Goal: Task Accomplishment & Management: Manage account settings

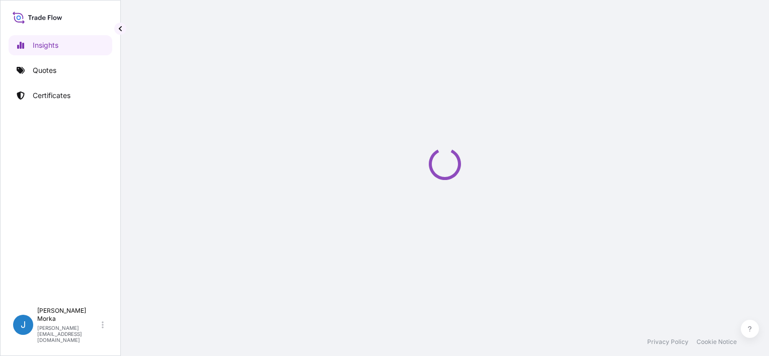
select select "2025"
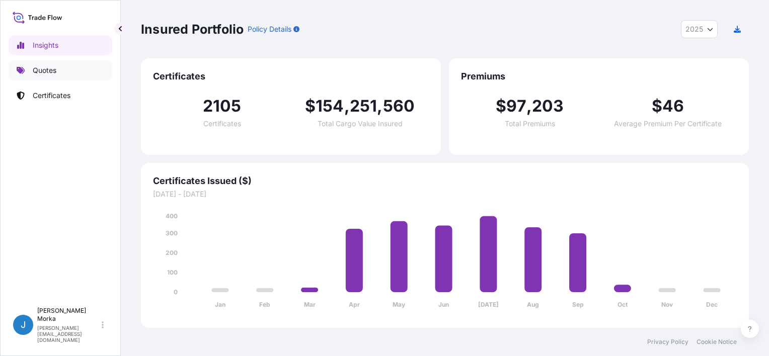
click at [21, 62] on link "Quotes" at bounding box center [61, 70] width 104 height 20
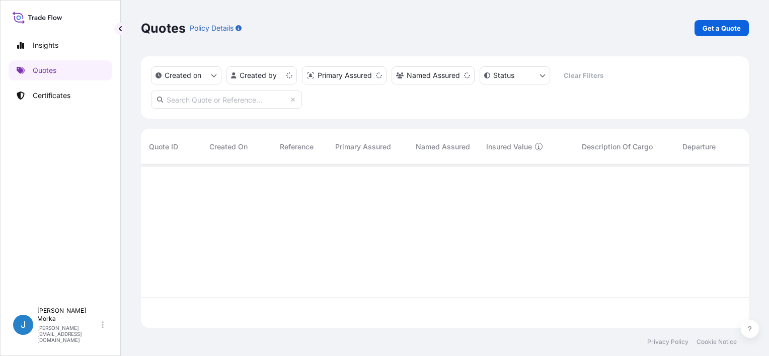
scroll to position [161, 600]
click at [714, 26] on p "Get a Quote" at bounding box center [721, 28] width 38 height 10
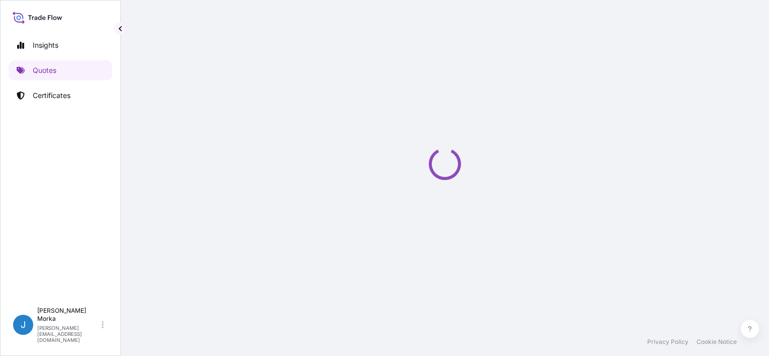
select select "Sea"
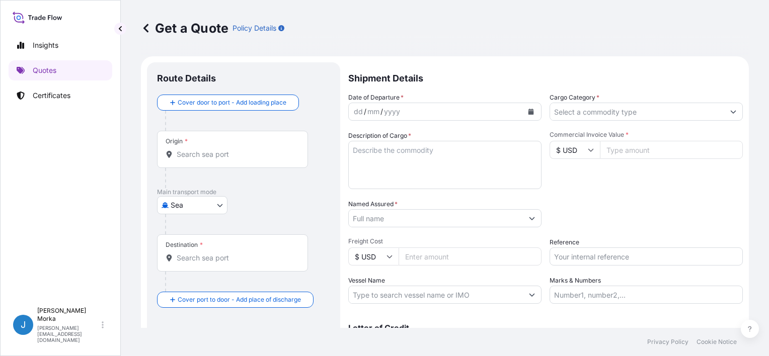
scroll to position [16, 0]
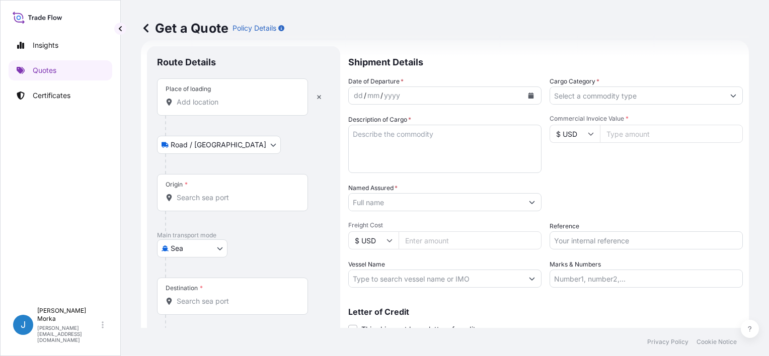
click at [217, 103] on input "Place of loading" at bounding box center [236, 102] width 119 height 10
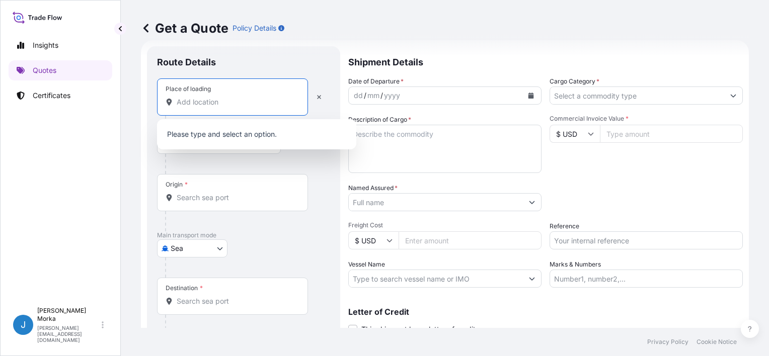
paste input "DĄBROWA GÓRNICZA"
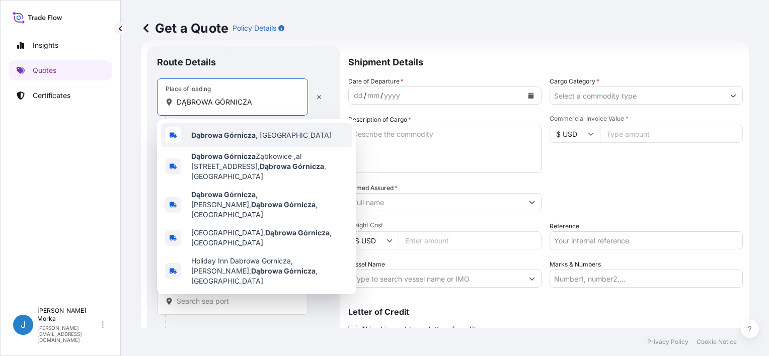
click at [223, 136] on b "Dąbrowa Górnicza" at bounding box center [223, 135] width 64 height 9
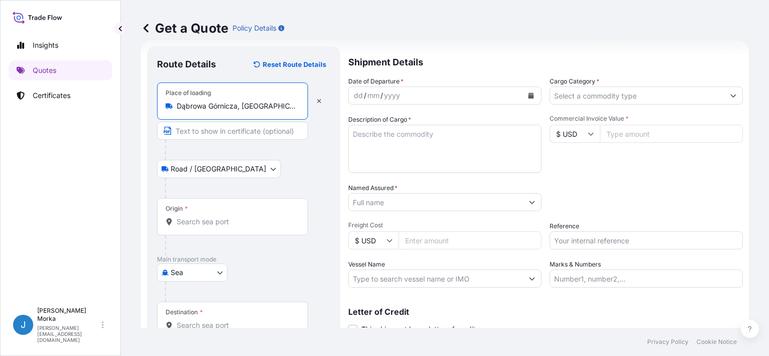
type input "Dąbrowa Górnicza, [GEOGRAPHIC_DATA]"
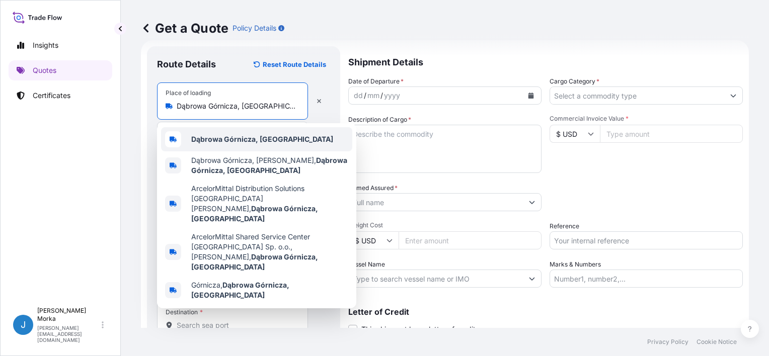
click at [235, 135] on b "Dąbrowa Górnicza, [GEOGRAPHIC_DATA]" at bounding box center [262, 139] width 142 height 9
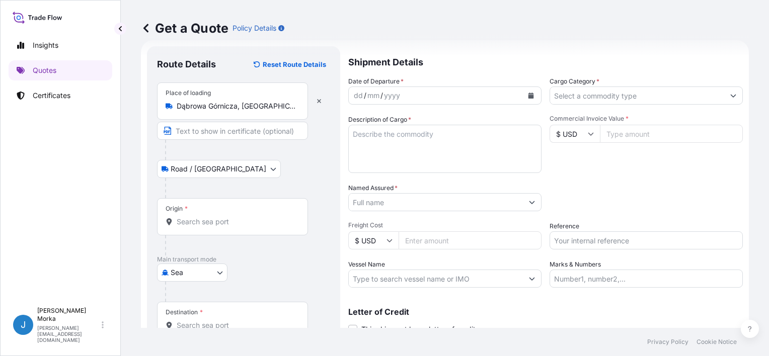
click at [190, 211] on div "Origin *" at bounding box center [232, 216] width 151 height 37
click at [190, 217] on input "Origin *" at bounding box center [236, 222] width 119 height 10
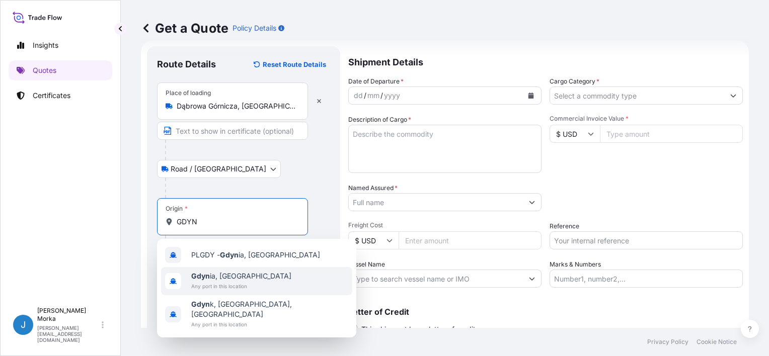
click at [231, 275] on span "Gdyn ia, [GEOGRAPHIC_DATA]" at bounding box center [241, 276] width 100 height 10
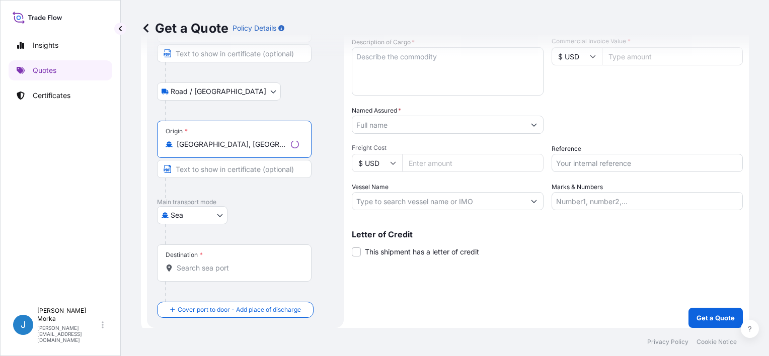
scroll to position [99, 0]
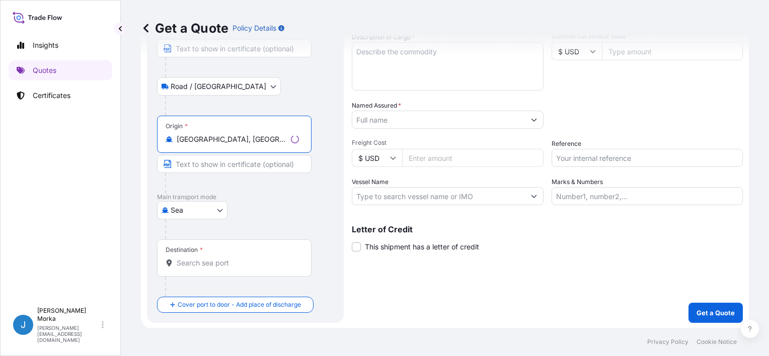
type input "[GEOGRAPHIC_DATA], [GEOGRAPHIC_DATA]"
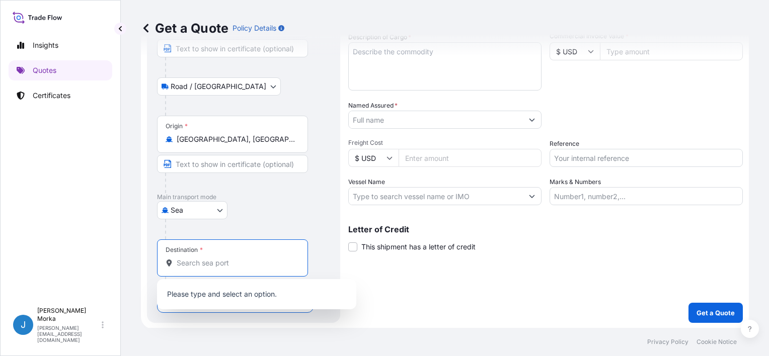
click at [222, 260] on input "Destination *" at bounding box center [236, 263] width 119 height 10
paste input "[GEOGRAPHIC_DATA][PERSON_NAME]"
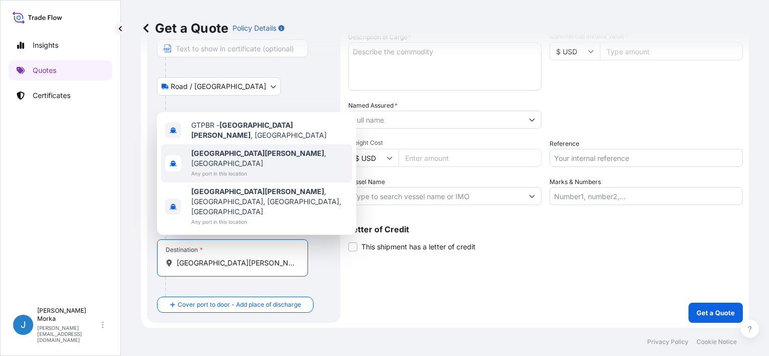
click at [250, 169] on span "[GEOGRAPHIC_DATA][PERSON_NAME] , [GEOGRAPHIC_DATA]" at bounding box center [269, 158] width 157 height 20
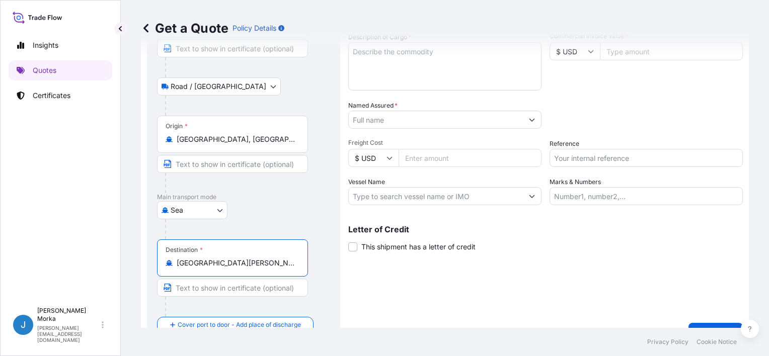
type input "[GEOGRAPHIC_DATA][PERSON_NAME], [GEOGRAPHIC_DATA]"
click at [580, 298] on div "Shipment Details Date of Departure * dd / mm / yyyy Cargo Category * Descriptio…" at bounding box center [545, 153] width 394 height 379
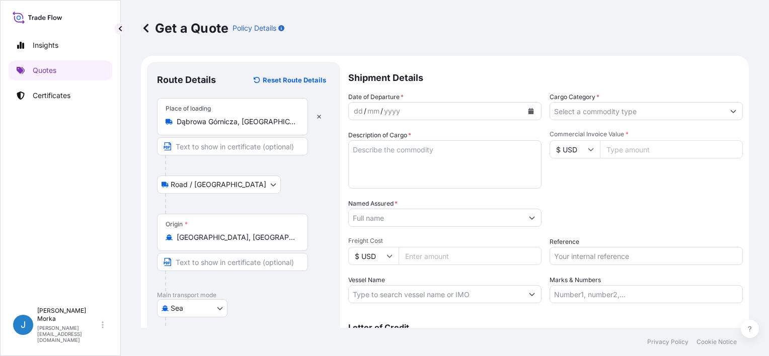
scroll to position [0, 0]
click at [523, 107] on button "Calendar" at bounding box center [531, 112] width 16 height 16
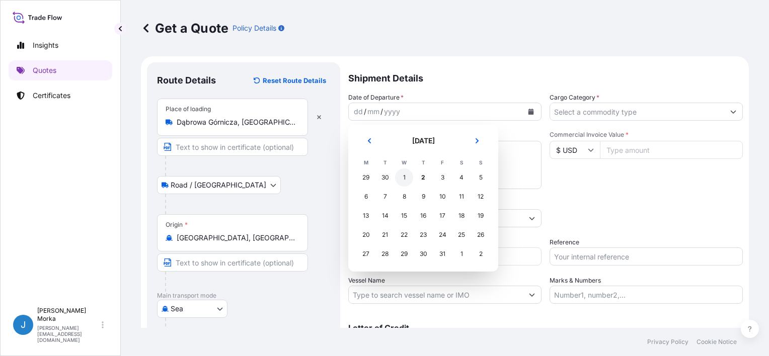
click at [404, 176] on div "1" at bounding box center [404, 178] width 18 height 18
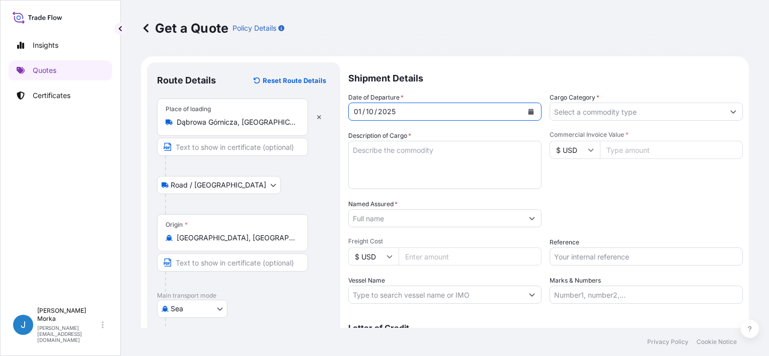
click at [573, 113] on input "Cargo Category *" at bounding box center [637, 112] width 174 height 18
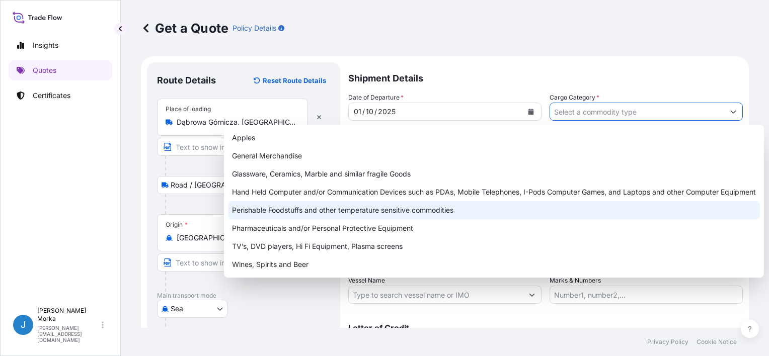
click at [290, 207] on div "Perishable Foodstuffs and other temperature sensitive commodities" at bounding box center [494, 210] width 532 height 18
type input "Perishable Foodstuffs and other temperature sensitive commodities"
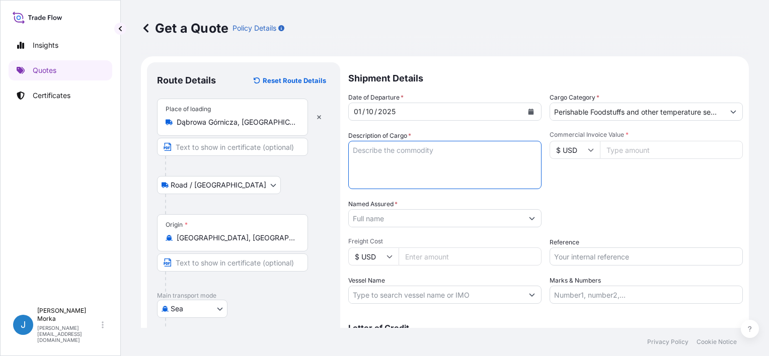
click at [397, 177] on textarea "Description of Cargo *" at bounding box center [444, 165] width 193 height 48
click at [388, 166] on textarea "Description of Cargo *" at bounding box center [444, 165] width 193 height 48
paste textarea "FROZEN DONUTS MIX OF FLAVOURS 112608 PCS/ 23 PALLETS NET WEIGHT: 6541,056 KG"
click at [352, 151] on textarea "FROZEN DONUTS MIX OF FLAVOURS 112608 PCS/ 23 PALLETS NET WEIGHT: 6541,056 KG" at bounding box center [444, 165] width 193 height 48
click at [373, 143] on textarea "FROZEN DONUTS MIX OF FLAVOURS 112608 PCS/ 23 PALLETS NET WEIGHT: 6541,056 KG" at bounding box center [444, 165] width 193 height 48
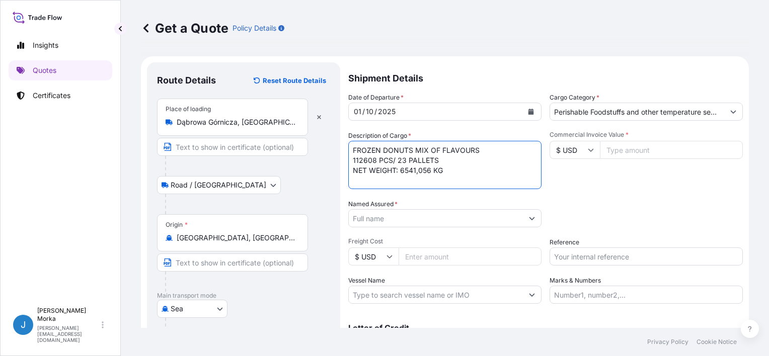
paste textarea "UACU4802932"
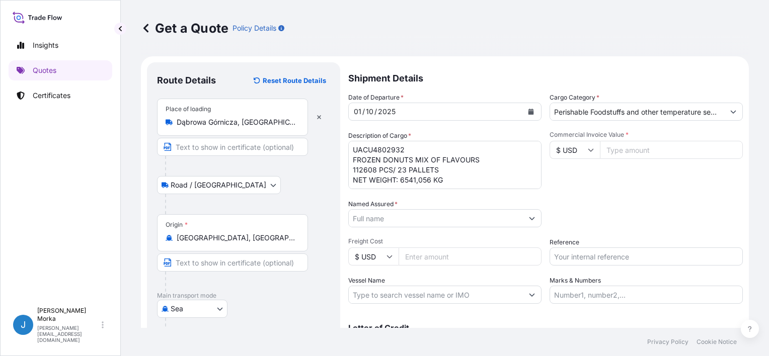
click at [454, 175] on textarea "UACU4802932 FROZEN DONUTS MIX OF FLAVOURS 112608 PCS/ 23 PALLETS NET WEIGHT: 65…" at bounding box center [444, 165] width 193 height 48
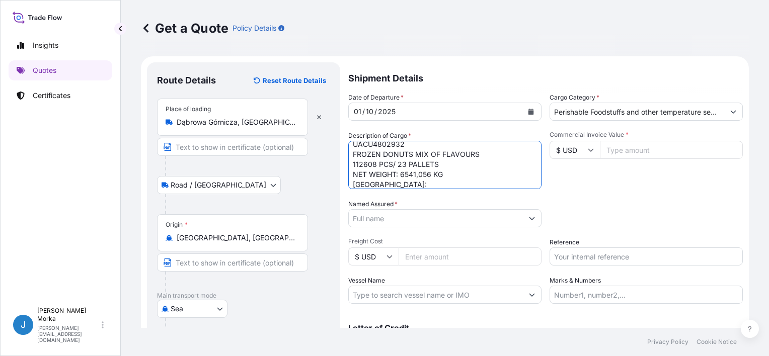
paste textarea "8367,256"
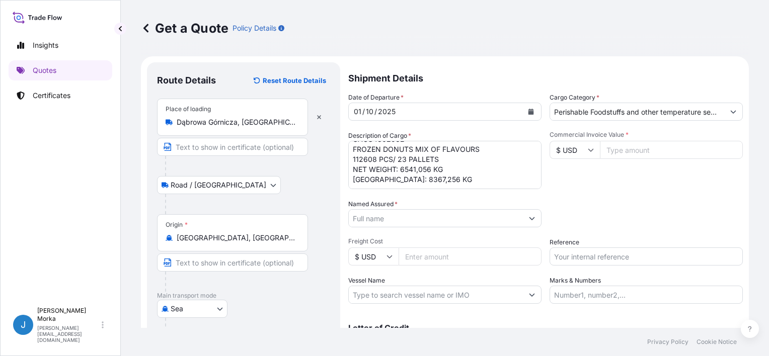
click at [378, 179] on textarea "UACU4802932 FROZEN DONUTS MIX OF FLAVOURS 112608 PCS/ 23 PALLETS NET WEIGHT: 65…" at bounding box center [444, 165] width 193 height 48
paste textarea "3128 BOXES"
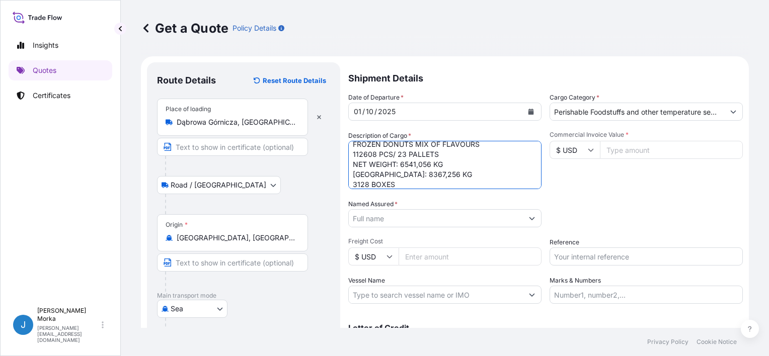
type textarea "UACU4802932 FROZEN DONUTS MIX OF FLAVOURS 112608 PCS/ 23 PALLETS NET WEIGHT: 65…"
click at [622, 203] on div "Packing Category Type to search a container mode Please select a primary mode o…" at bounding box center [645, 213] width 193 height 28
click at [429, 228] on div "Date of Departure * [DATE] Cargo Category * Perishable Foodstuffs and other tem…" at bounding box center [545, 198] width 394 height 211
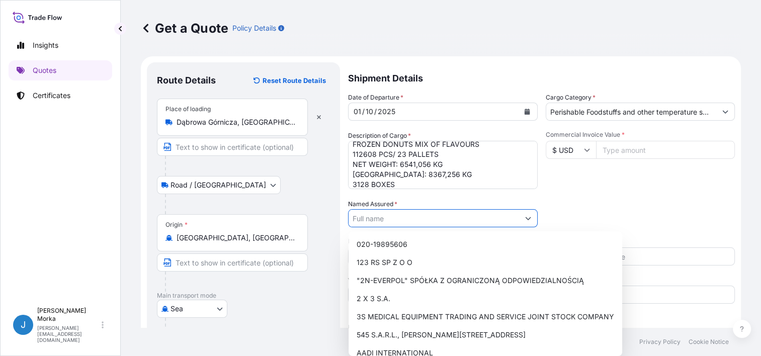
click at [427, 221] on input "Named Assured *" at bounding box center [434, 218] width 171 height 18
paste input "WORLD FOOD GLOBAL PRODUCTS INC"
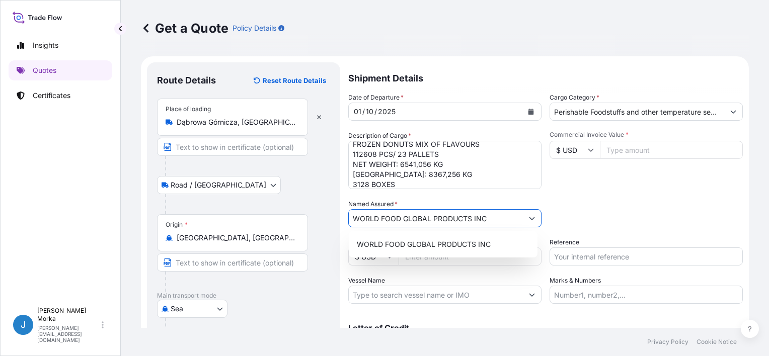
type input "WORLD FOOD GLOBAL PRODUCTS INC"
click at [435, 231] on div "WORLD FOOD GLOBAL PRODUCTS INC" at bounding box center [443, 244] width 189 height 26
click at [495, 219] on input "WORLD FOOD GLOBAL PRODUCTS INC" at bounding box center [436, 218] width 174 height 18
click at [477, 240] on span "WORLD FOOD GLOBAL PRODUCTS INC" at bounding box center [424, 244] width 134 height 10
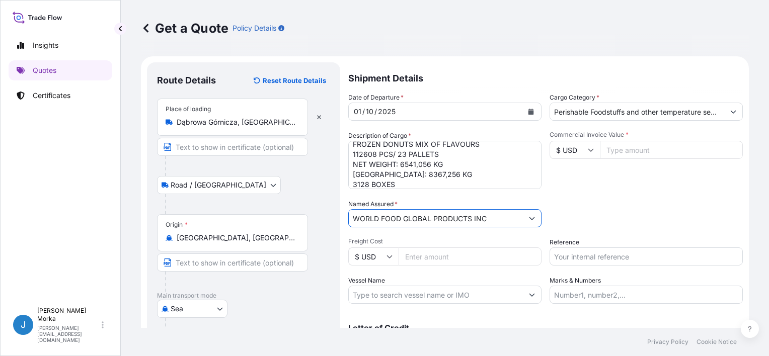
click at [651, 183] on div "Commercial Invoice Value * $ USD" at bounding box center [645, 160] width 193 height 58
click at [575, 264] on input "Reference" at bounding box center [645, 257] width 193 height 18
paste input "S02057415"
type input "S02057415"
click at [598, 199] on div "Date of Departure * [DATE] Cargo Category * Perishable Foodstuffs and other tem…" at bounding box center [545, 198] width 394 height 211
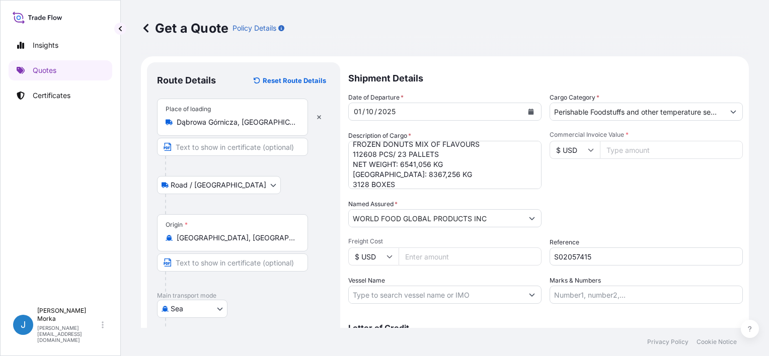
click at [578, 145] on input "$ USD" at bounding box center [574, 150] width 50 height 18
click at [572, 183] on div "€ EUR" at bounding box center [570, 177] width 42 height 19
type input "€ EUR"
click at [640, 152] on input "Commercial Invoice Value *" at bounding box center [671, 150] width 143 height 18
type input "24473.77"
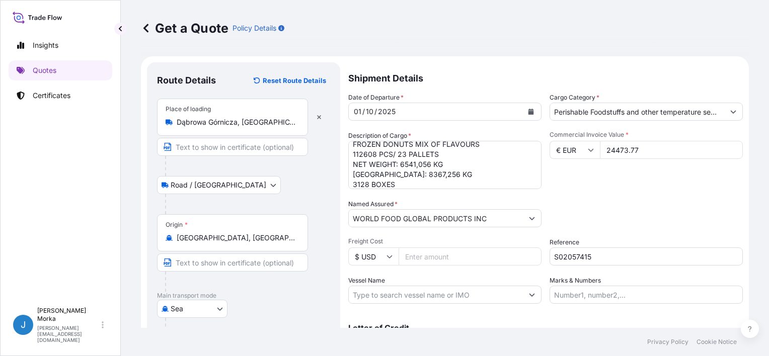
click at [622, 190] on div "Date of Departure * [DATE] Cargo Category * Perishable Foodstuffs and other tem…" at bounding box center [545, 198] width 394 height 211
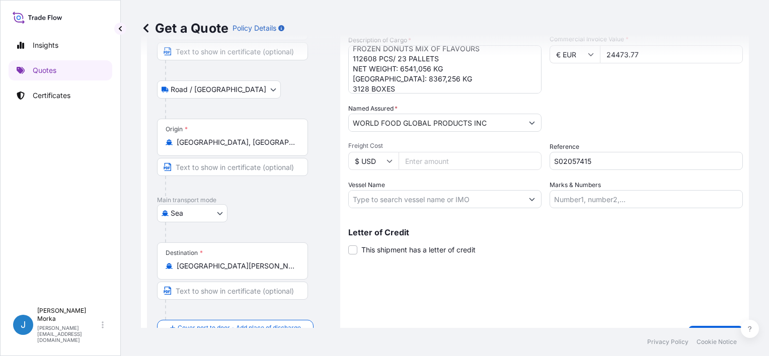
scroll to position [119, 0]
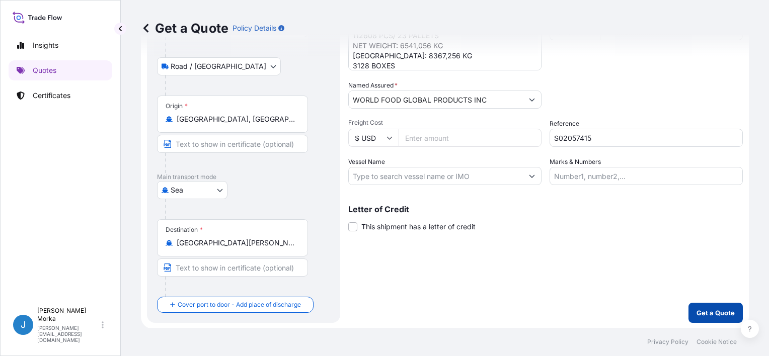
click at [717, 319] on button "Get a Quote" at bounding box center [715, 313] width 54 height 20
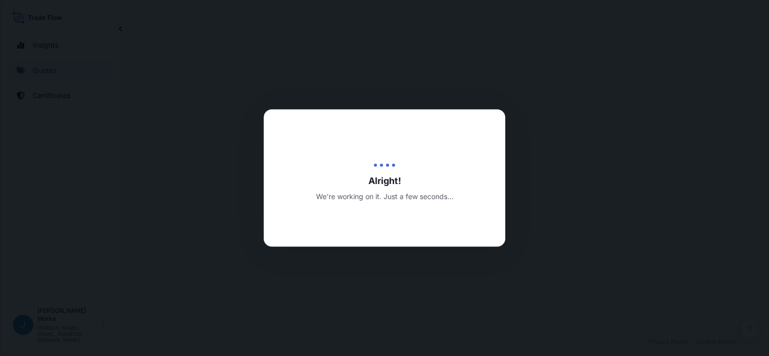
select select "Road / [GEOGRAPHIC_DATA]"
select select "Sea"
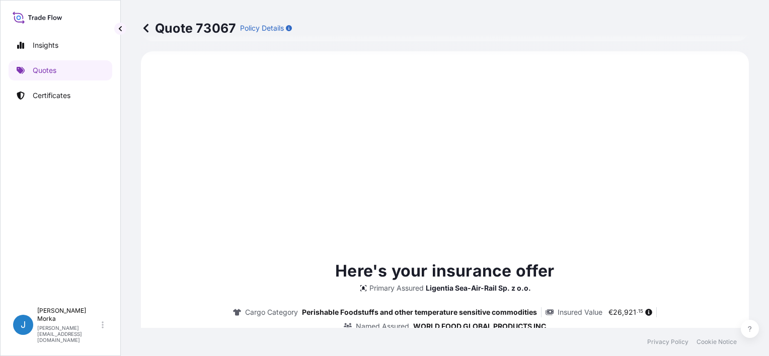
scroll to position [503, 0]
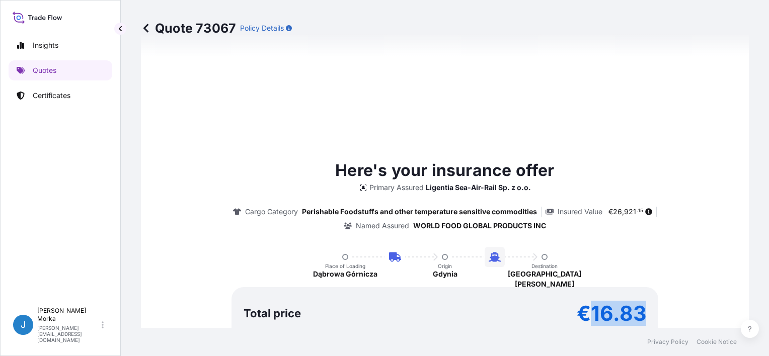
drag, startPoint x: 588, startPoint y: 309, endPoint x: 643, endPoint y: 309, distance: 55.3
click at [643, 309] on div "Total price €16.83" at bounding box center [444, 313] width 427 height 52
copy p "16.83"
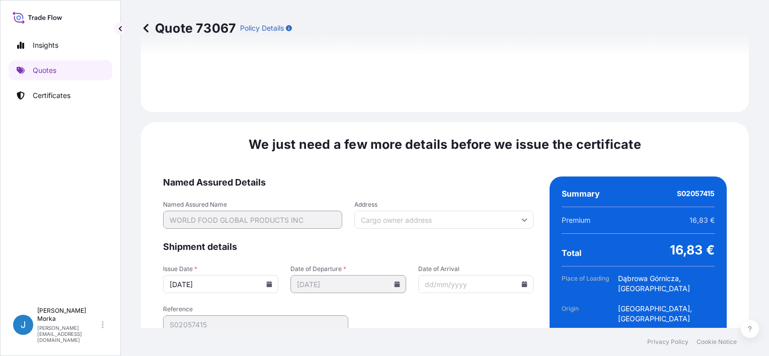
scroll to position [1297, 0]
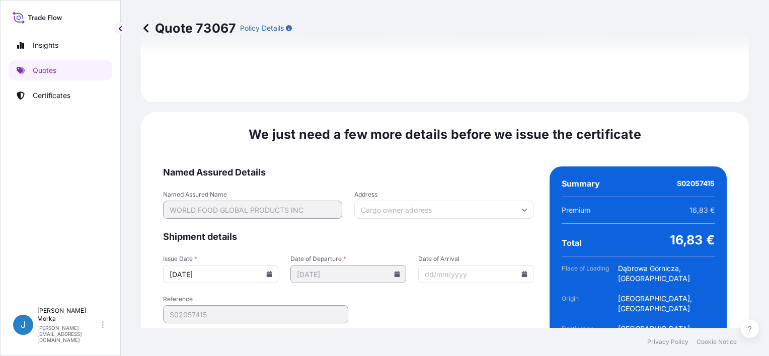
click at [262, 265] on input "[DATE]" at bounding box center [220, 274] width 115 height 18
click at [267, 271] on icon at bounding box center [270, 274] width 6 height 6
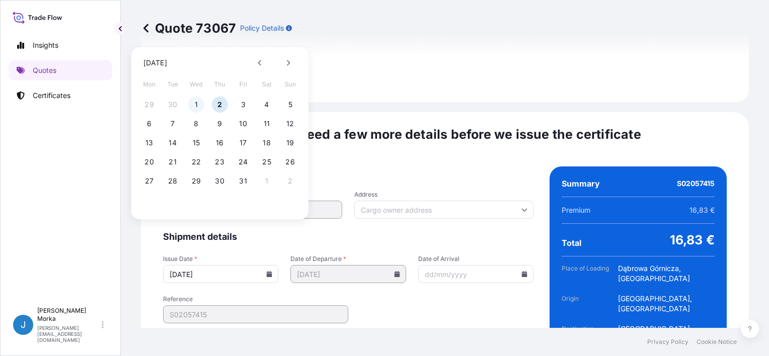
click at [193, 99] on button "1" at bounding box center [196, 105] width 16 height 16
type input "[DATE]"
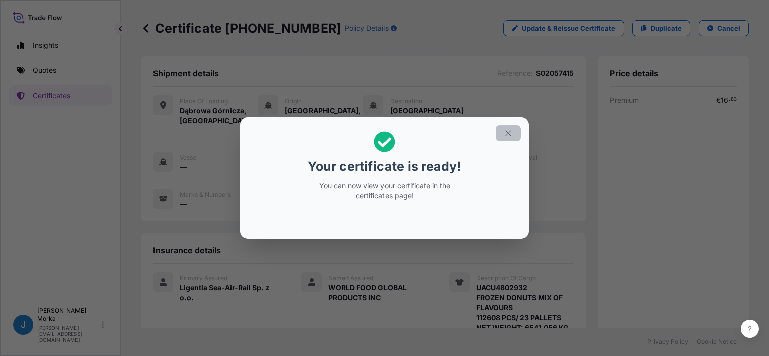
click at [513, 130] on button "button" at bounding box center [508, 133] width 25 height 16
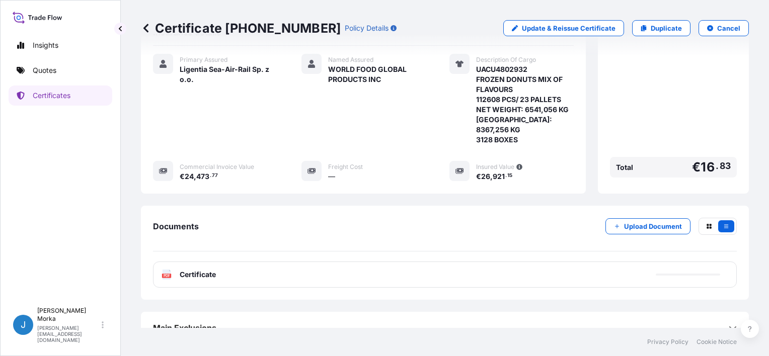
scroll to position [221, 0]
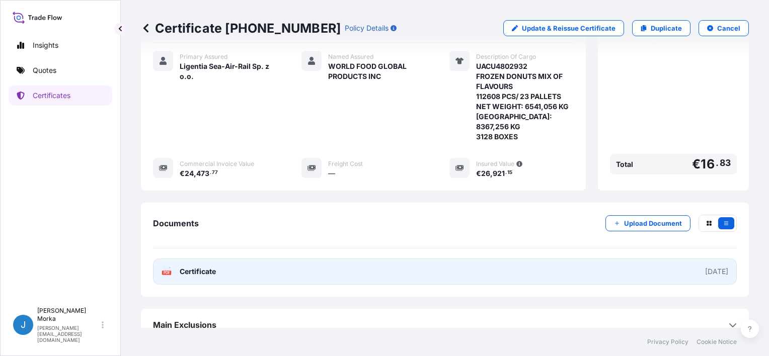
click at [359, 263] on link "PDF Certificate [DATE]" at bounding box center [445, 272] width 584 height 26
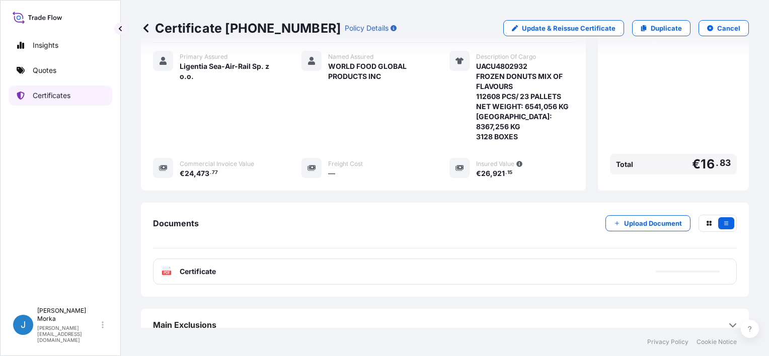
click at [48, 96] on p "Certificates" at bounding box center [52, 96] width 38 height 10
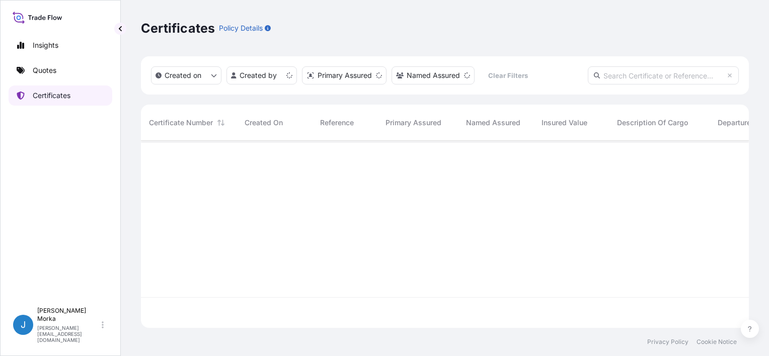
scroll to position [185, 600]
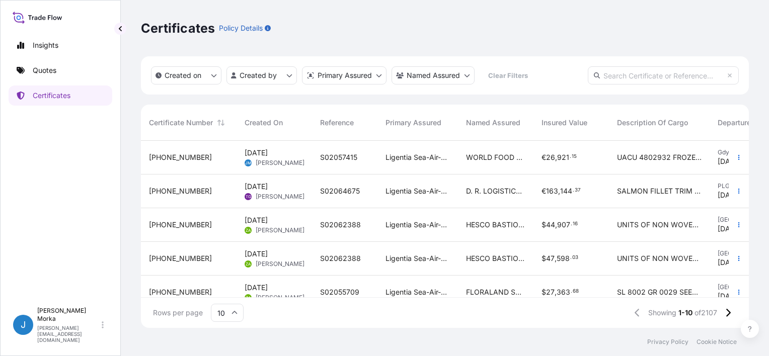
click at [638, 75] on input "text" at bounding box center [663, 75] width 151 height 18
paste input "S02057415"
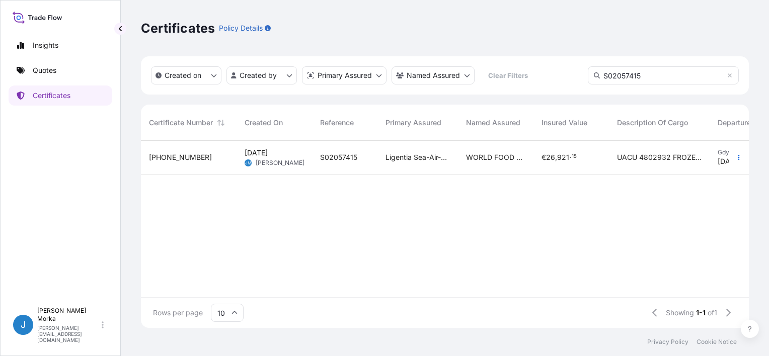
type input "S02057415"
click at [296, 164] on div "[DATE] [PERSON_NAME]" at bounding box center [274, 157] width 59 height 19
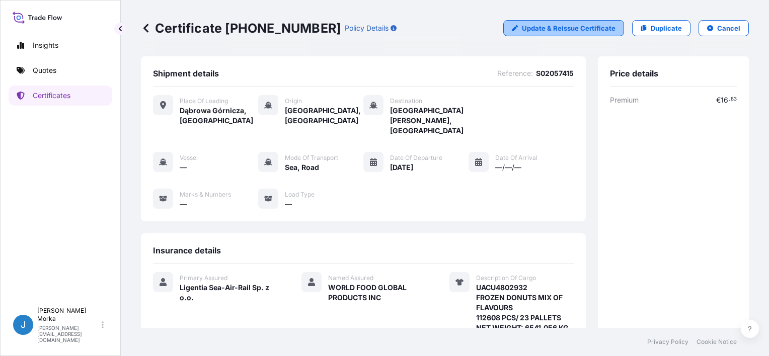
click at [600, 32] on p "Update & Reissue Certificate" at bounding box center [569, 28] width 94 height 10
select select "Road / [GEOGRAPHIC_DATA]"
select select "Sea"
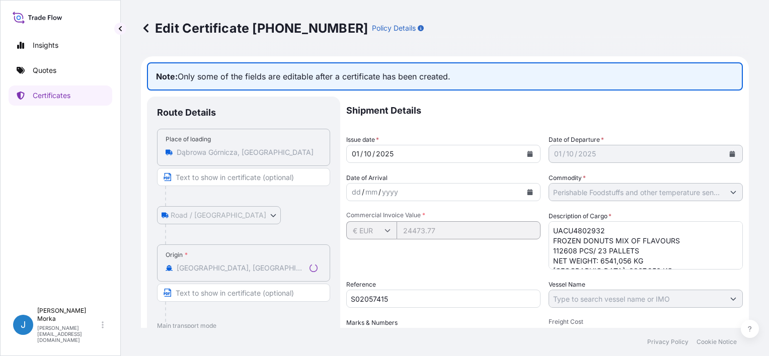
select select "31440"
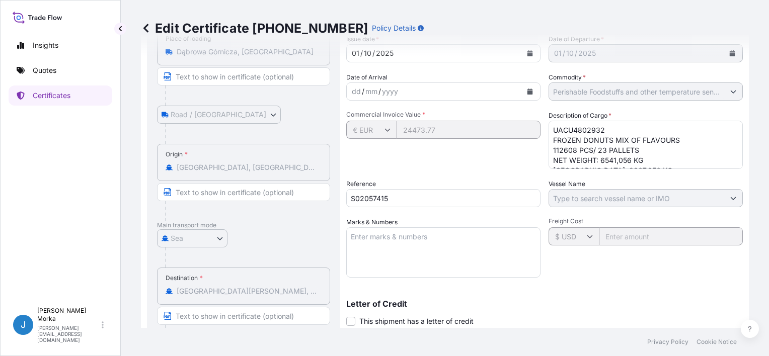
scroll to position [101, 0]
click at [594, 147] on textarea "UACU4802932 FROZEN DONUTS MIX OF FLAVOURS 112608 PCS/ 23 PALLETS NET WEIGHT: 65…" at bounding box center [645, 145] width 194 height 48
paste textarea "3128 BOXES"
click at [645, 138] on textarea "UACU4802932 FROZEN DONUTS MIX OF FLAVOURS 112608 PCS/ 23 PALLETS NET WEIGHT: 65…" at bounding box center [645, 145] width 194 height 48
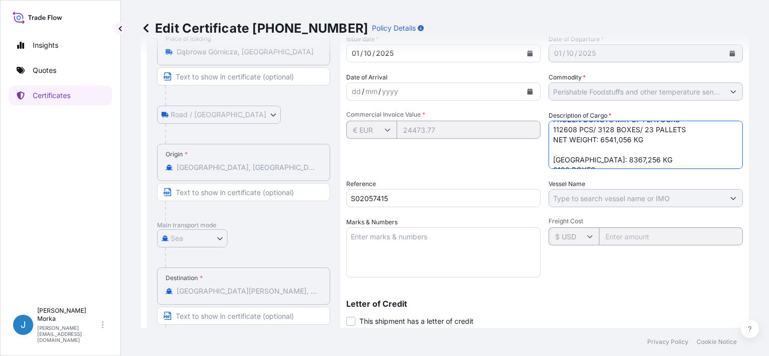
paste textarea "HS CODE: 190590"
click at [582, 157] on textarea "UACU4802932 FROZEN DONUTS MIX OF FLAVOURS 112608 PCS/ 23 PALLETS NET WEIGHT: 65…" at bounding box center [645, 145] width 194 height 48
click at [501, 158] on div "Commercial Invoice Value * € EUR 24473.77" at bounding box center [443, 140] width 194 height 58
drag, startPoint x: 541, startPoint y: 159, endPoint x: 517, endPoint y: 159, distance: 23.6
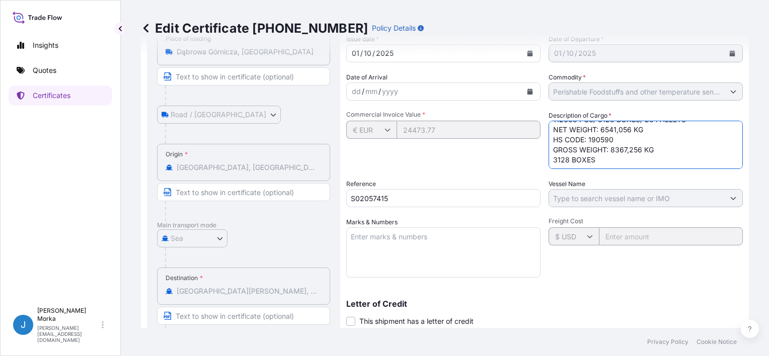
click at [517, 159] on div "Shipment Details Issue date * [DATE] Date of Departure * [DATE] Date of Arrival…" at bounding box center [544, 216] width 396 height 441
type textarea "UACU4802932 FROZEN DONUTS MIX OF FLAVOURS 112608 PCS/ 3128 BOXES/ 23 PALLETS NE…"
click at [656, 274] on div "Freight Cost $ USD" at bounding box center [645, 247] width 194 height 60
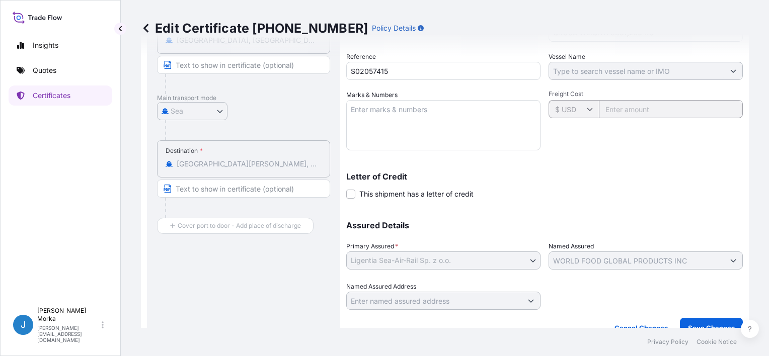
scroll to position [243, 0]
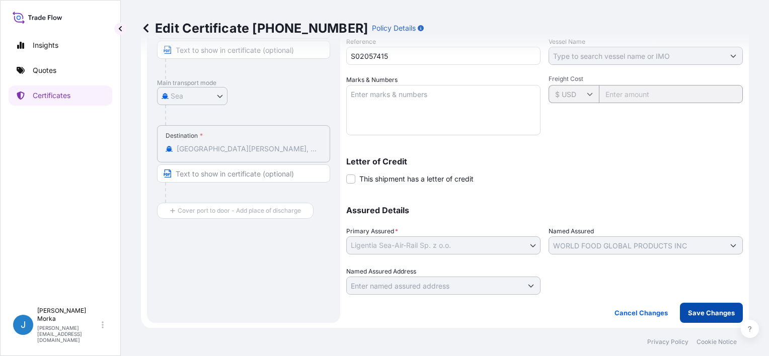
click at [698, 314] on p "Save Changes" at bounding box center [711, 313] width 47 height 10
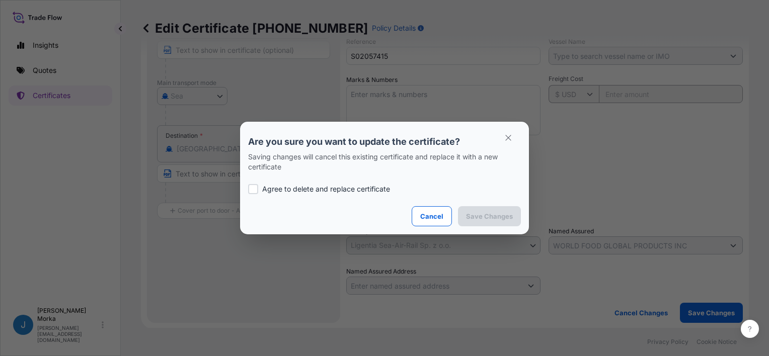
click at [330, 187] on p "Agree to delete and replace certificate" at bounding box center [326, 189] width 128 height 10
checkbox input "true"
click at [488, 213] on p "Save Changes" at bounding box center [489, 216] width 47 height 10
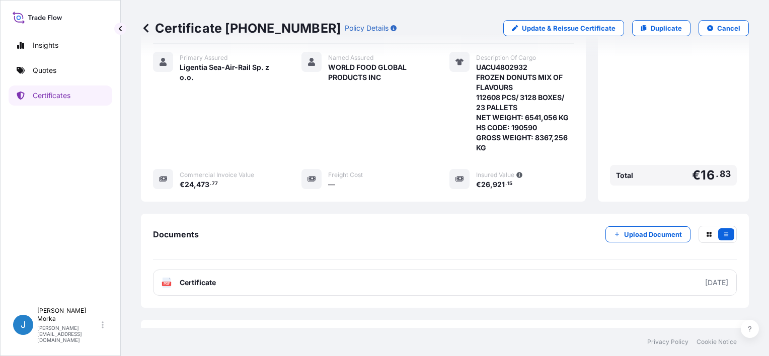
scroll to position [231, 0]
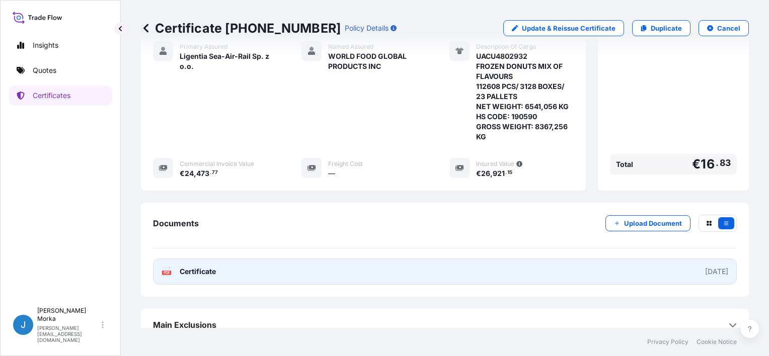
click at [406, 262] on link "PDF Certificate [DATE]" at bounding box center [445, 272] width 584 height 26
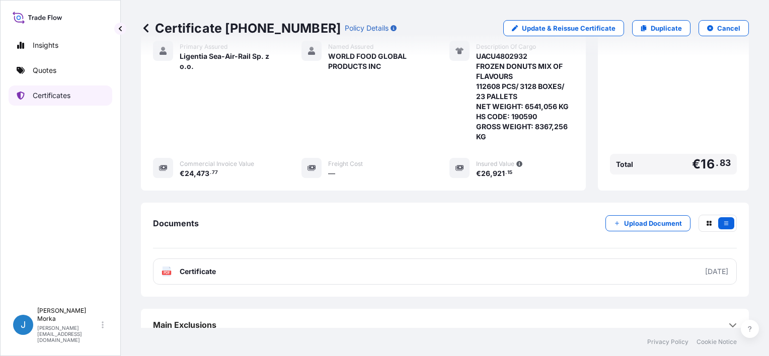
click at [58, 98] on p "Certificates" at bounding box center [52, 96] width 38 height 10
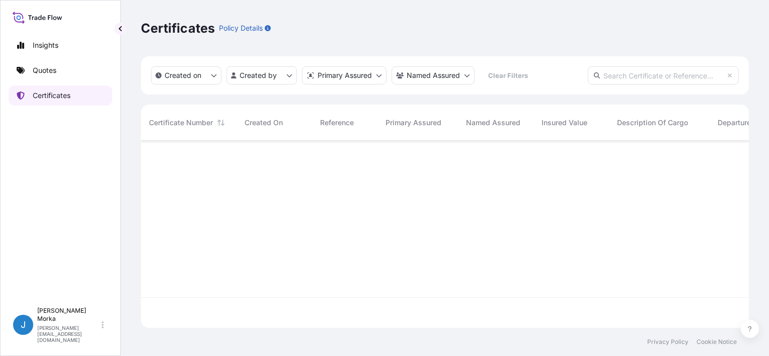
scroll to position [185, 600]
click at [57, 57] on div "Insights Quotes Certificates" at bounding box center [61, 164] width 104 height 276
click at [58, 68] on link "Quotes" at bounding box center [61, 70] width 104 height 20
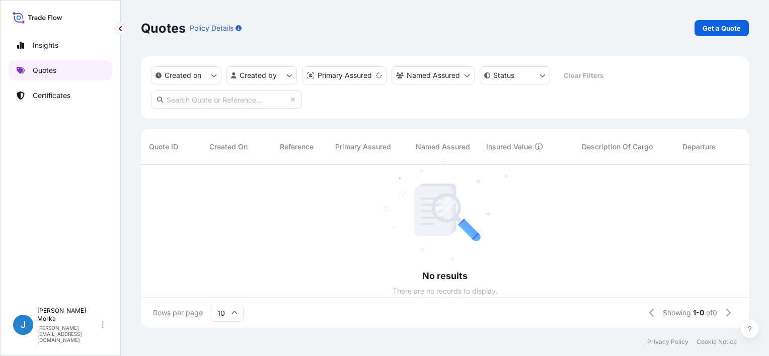
scroll to position [161, 600]
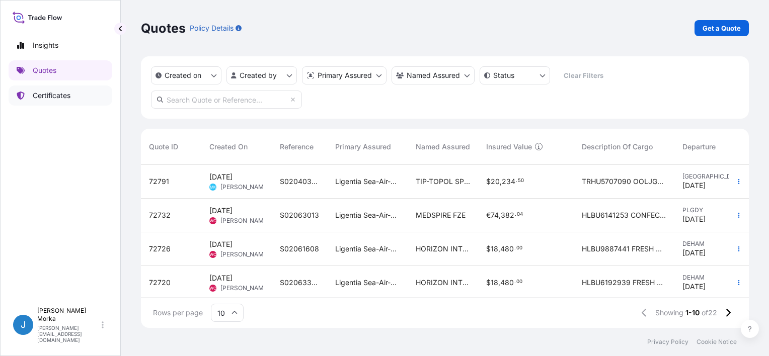
click at [56, 96] on p "Certificates" at bounding box center [52, 96] width 38 height 10
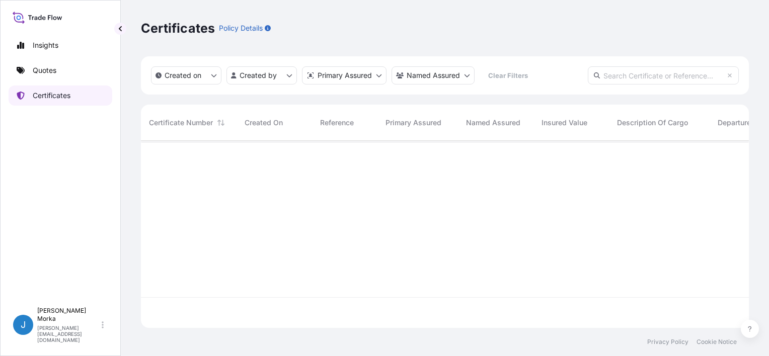
scroll to position [185, 600]
click at [65, 70] on link "Quotes" at bounding box center [61, 70] width 104 height 20
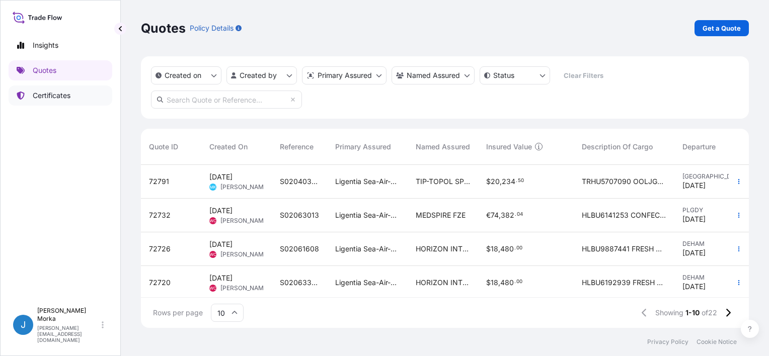
click at [40, 99] on p "Certificates" at bounding box center [52, 96] width 38 height 10
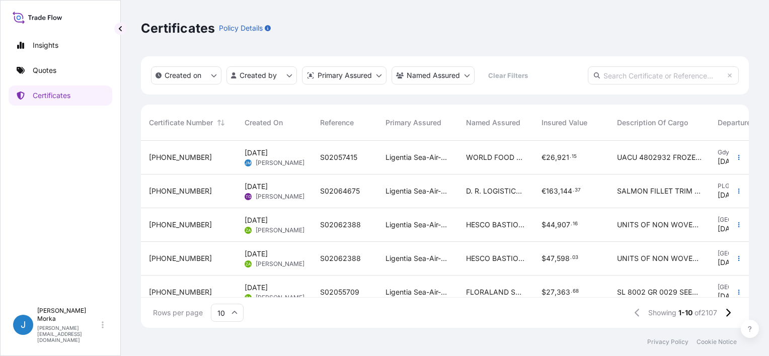
scroll to position [185, 600]
click at [65, 97] on p "Certificates" at bounding box center [52, 96] width 38 height 10
click at [630, 78] on input "text" at bounding box center [663, 75] width 151 height 18
paste input "S02057415"
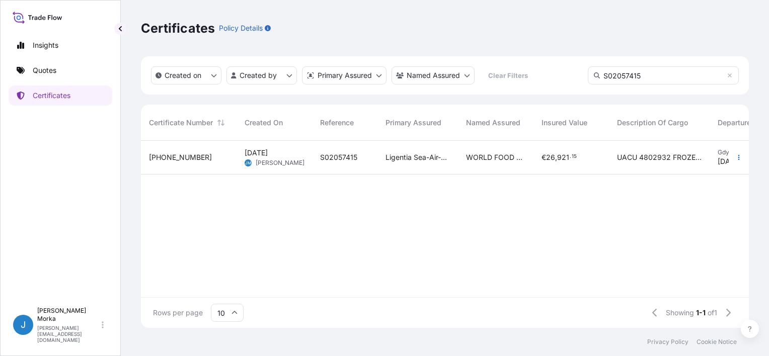
type input "S02057415"
click at [455, 237] on div "[PHONE_NUMBER] [DATE] [PERSON_NAME] S02057415 Ligentia Sea-Air-Rail Sp. z o.o. …" at bounding box center [533, 219] width 785 height 156
click at [731, 74] on icon at bounding box center [730, 75] width 6 height 6
